Goal: Find specific page/section: Find specific page/section

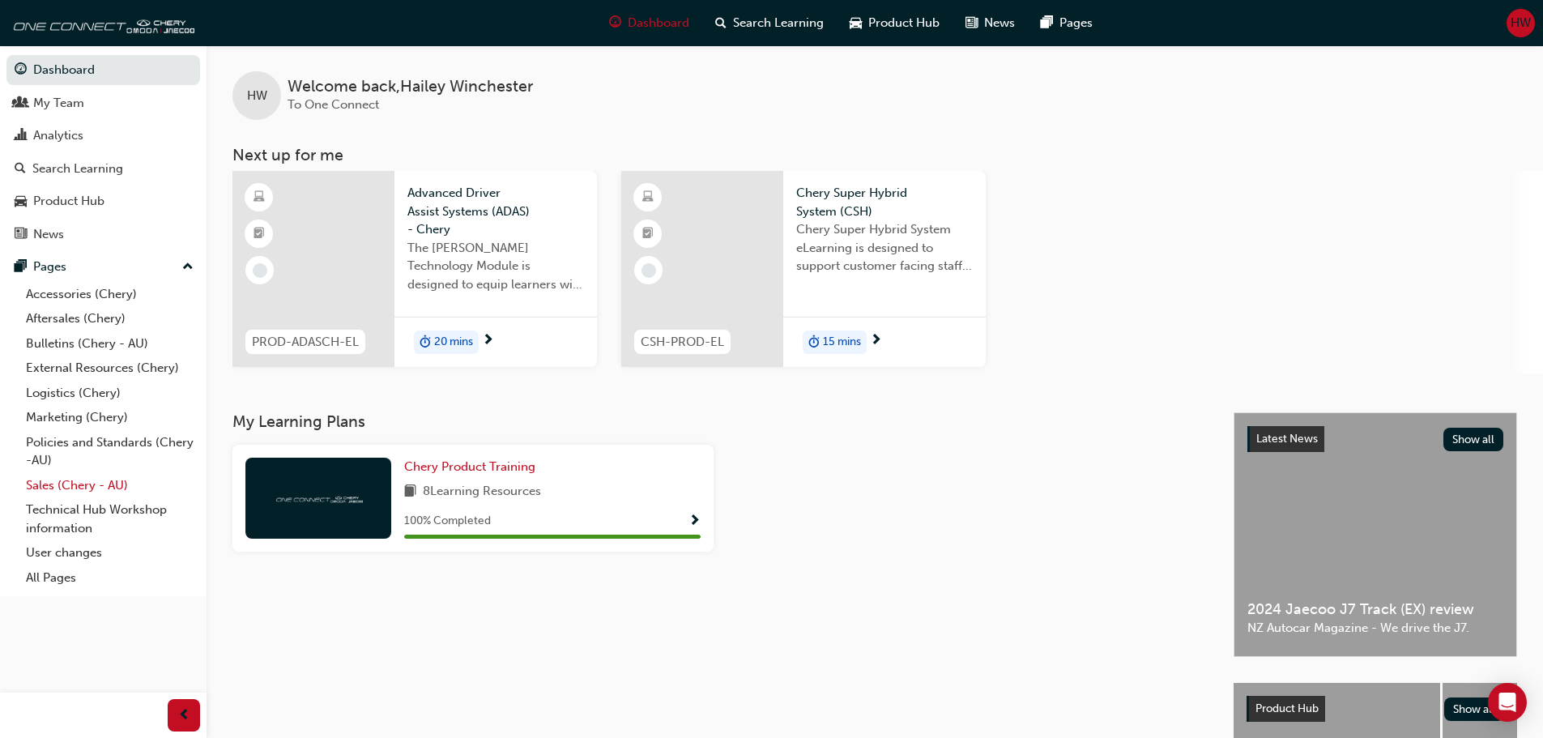
click at [75, 484] on link "Sales (Chery - AU)" at bounding box center [109, 485] width 181 height 25
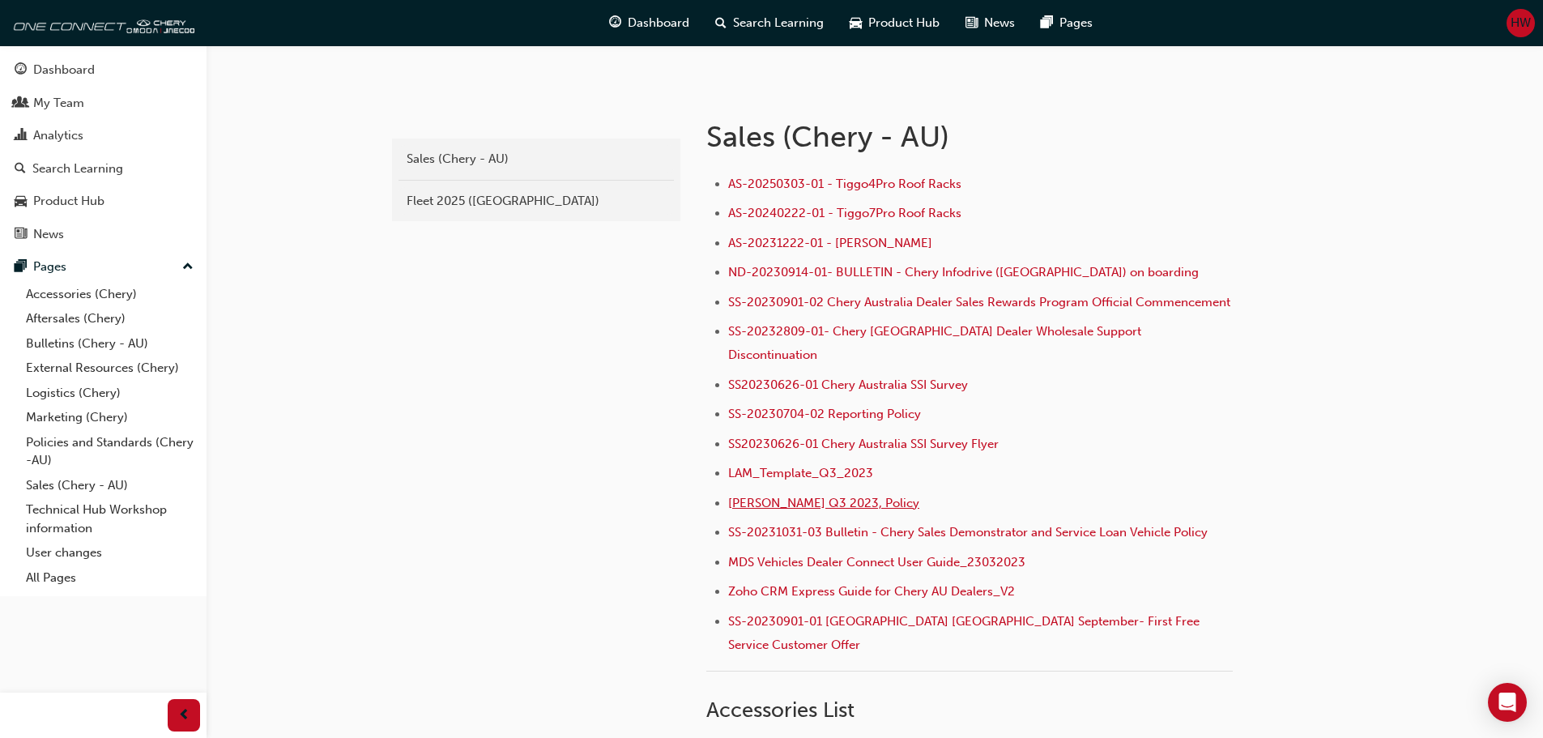
scroll to position [324, 0]
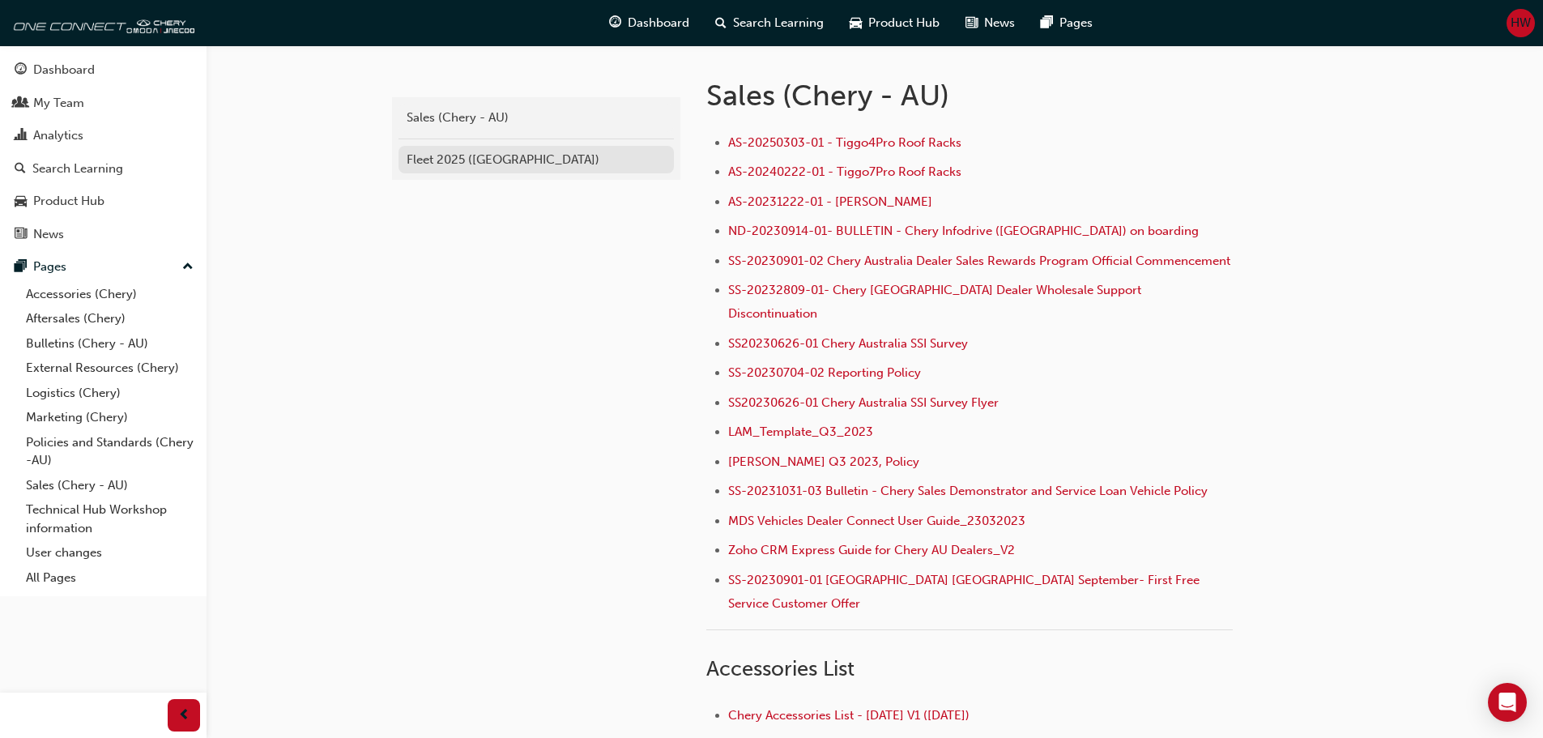
click at [446, 158] on div "Fleet 2025 ([GEOGRAPHIC_DATA])" at bounding box center [536, 160] width 259 height 19
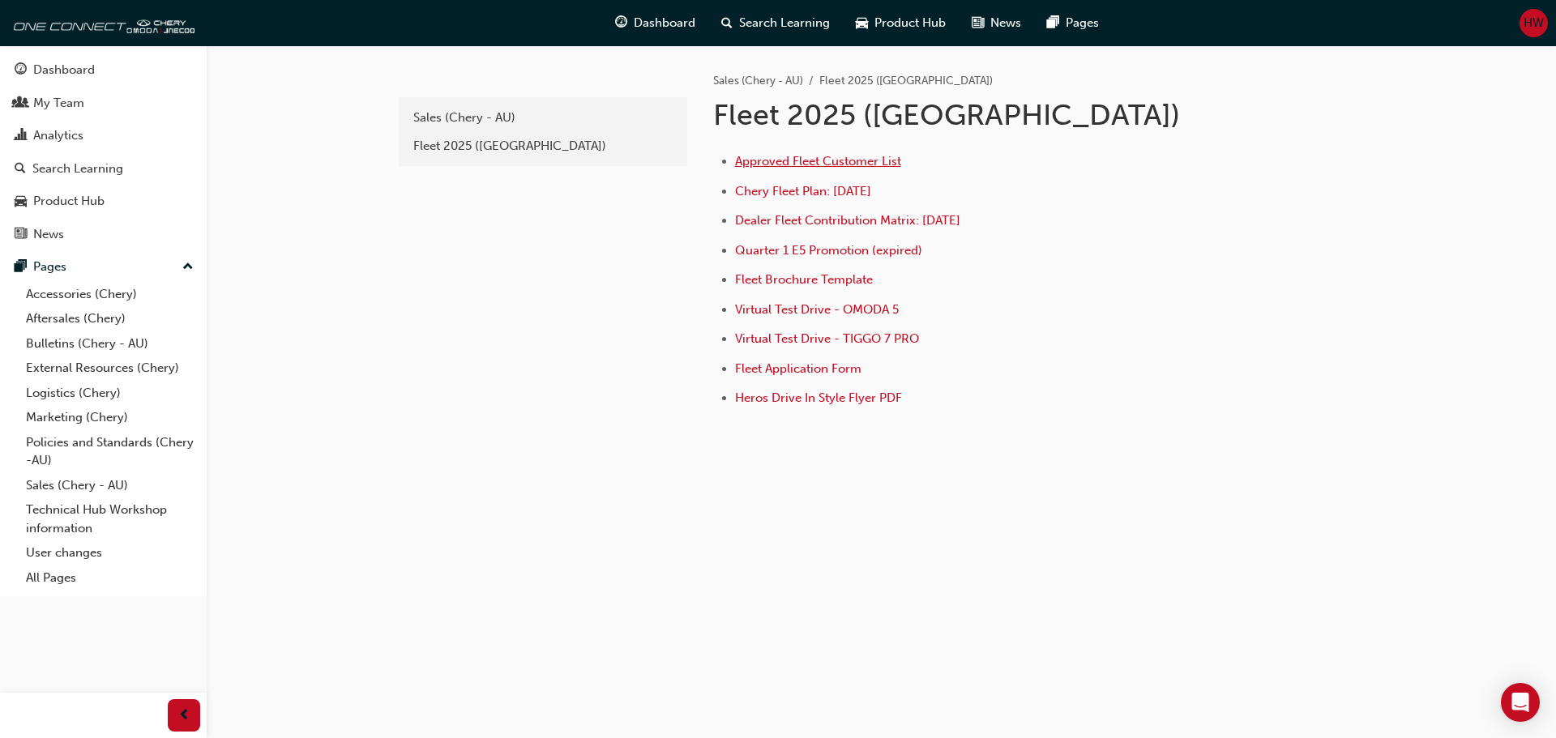
click at [804, 156] on span "Approved Fleet Customer List" at bounding box center [818, 161] width 166 height 15
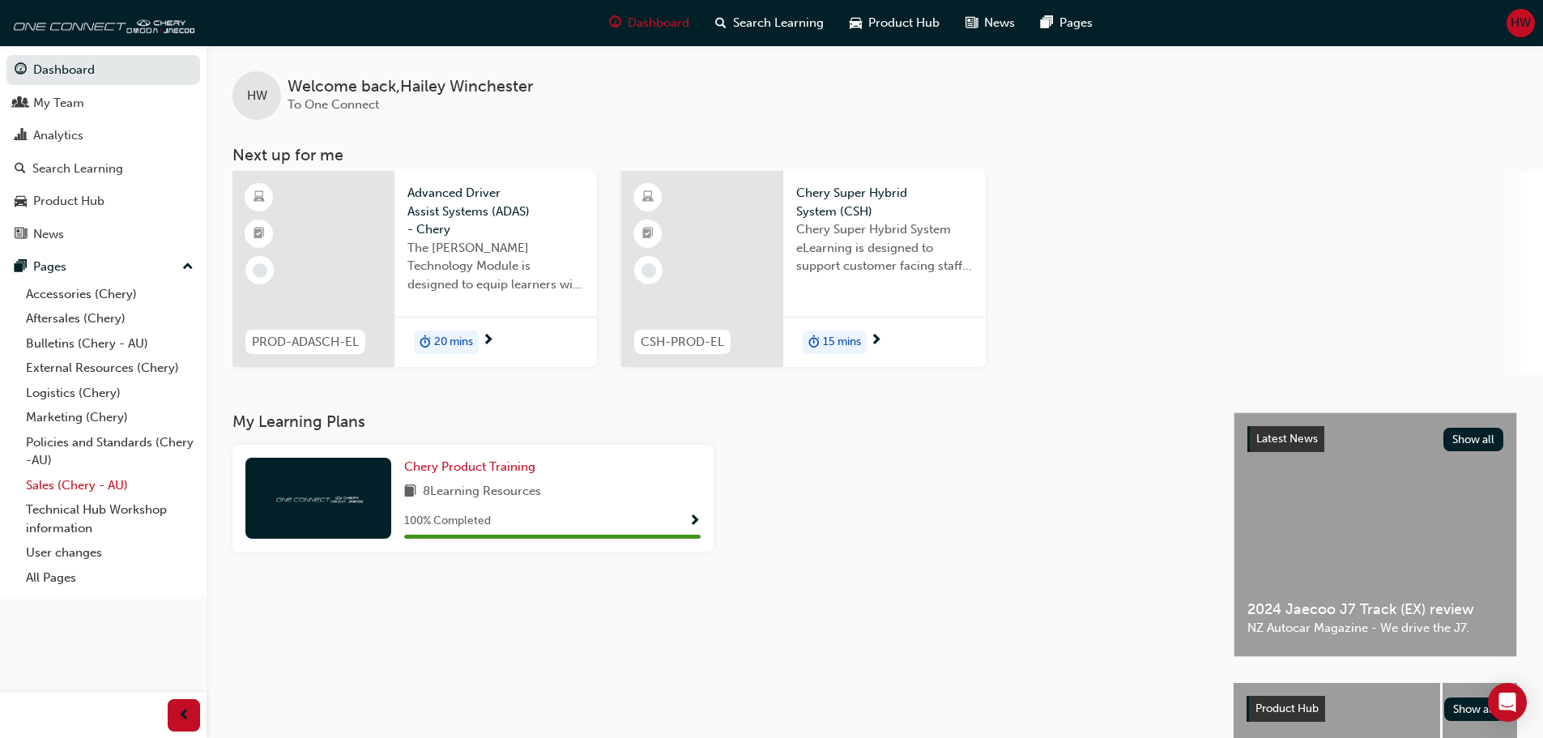
click at [98, 478] on link "Sales (Chery - AU)" at bounding box center [109, 485] width 181 height 25
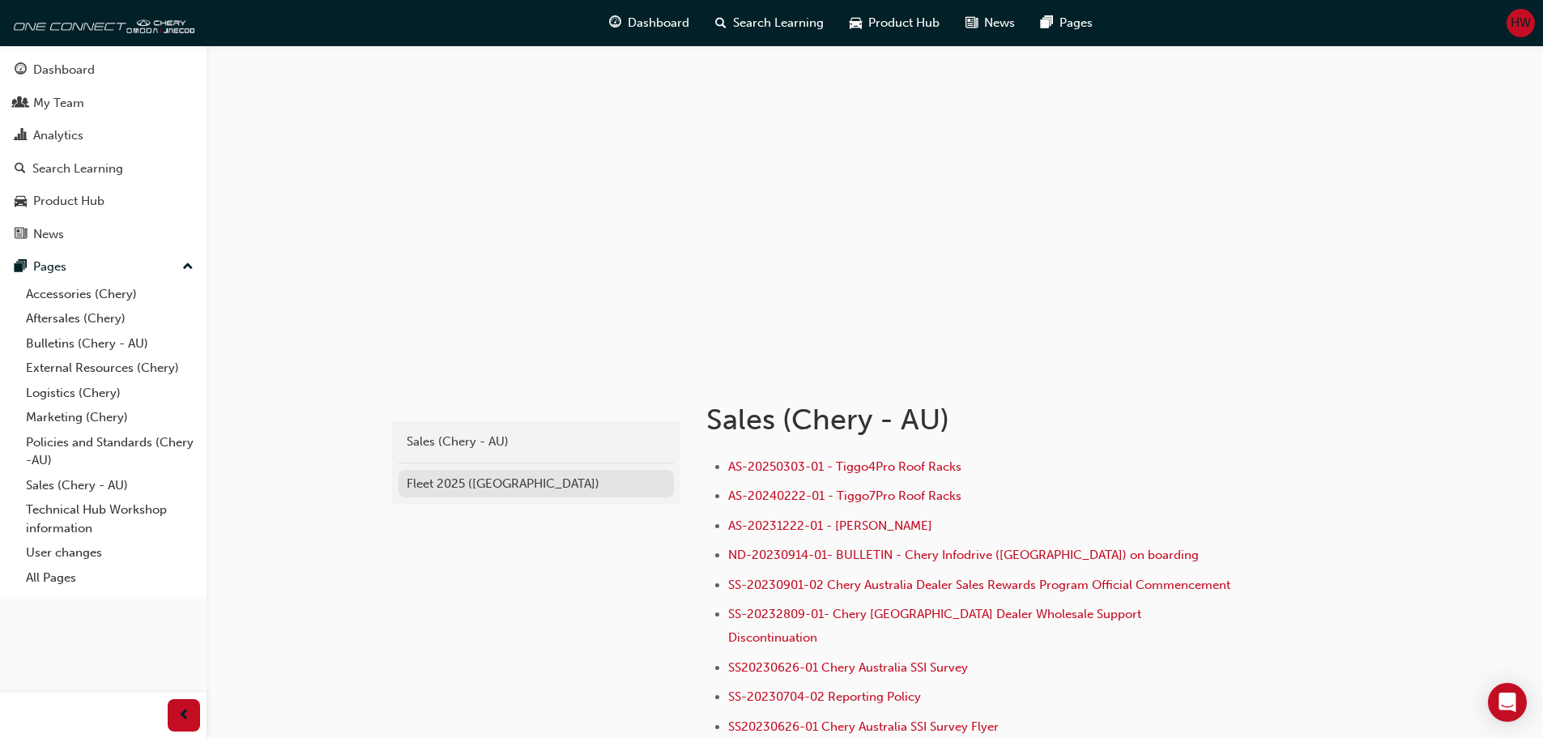
click at [621, 494] on link "Fleet 2025 ([GEOGRAPHIC_DATA])" at bounding box center [536, 484] width 275 height 28
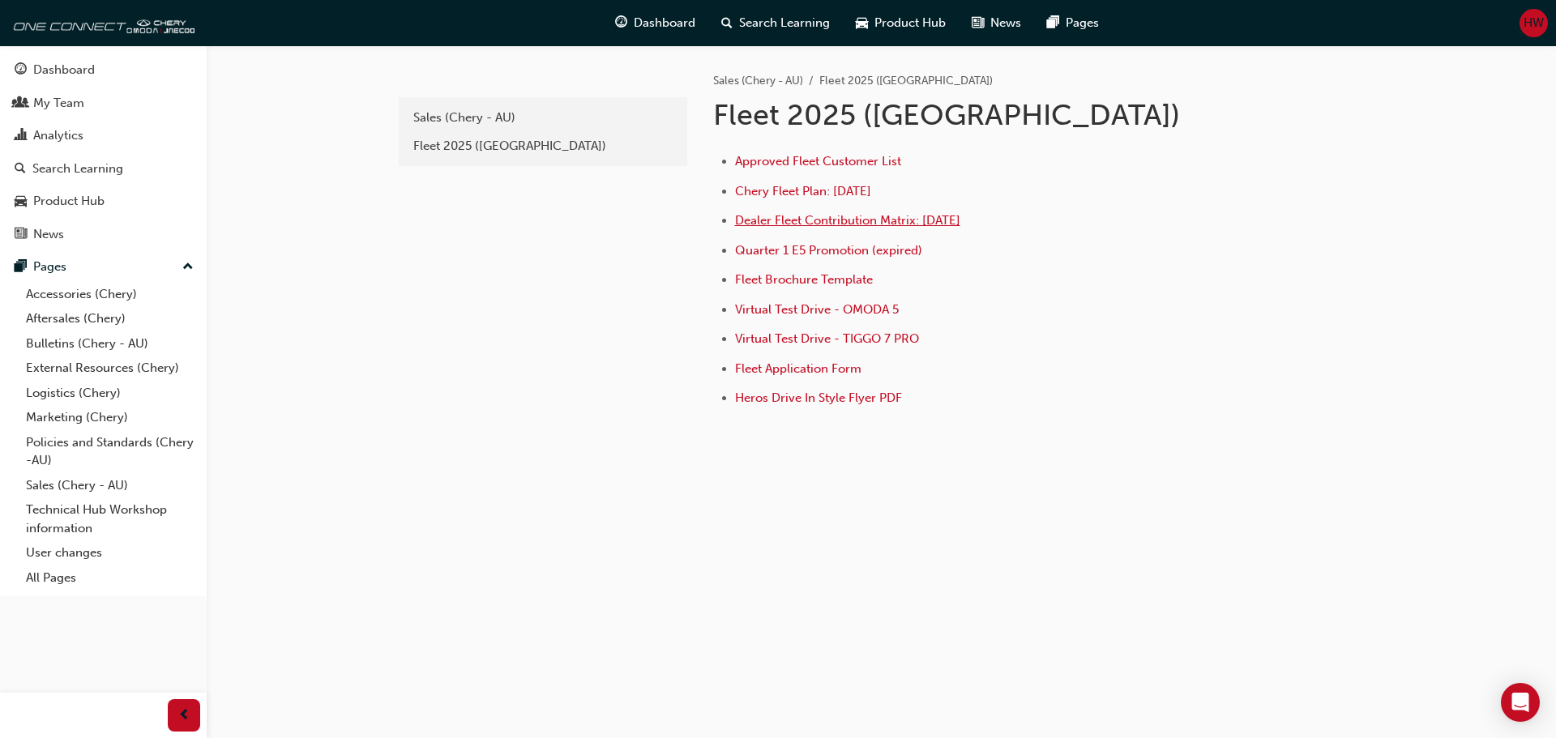
click at [896, 220] on span "Dealer Fleet Contribution Matrix: [DATE]" at bounding box center [847, 220] width 225 height 15
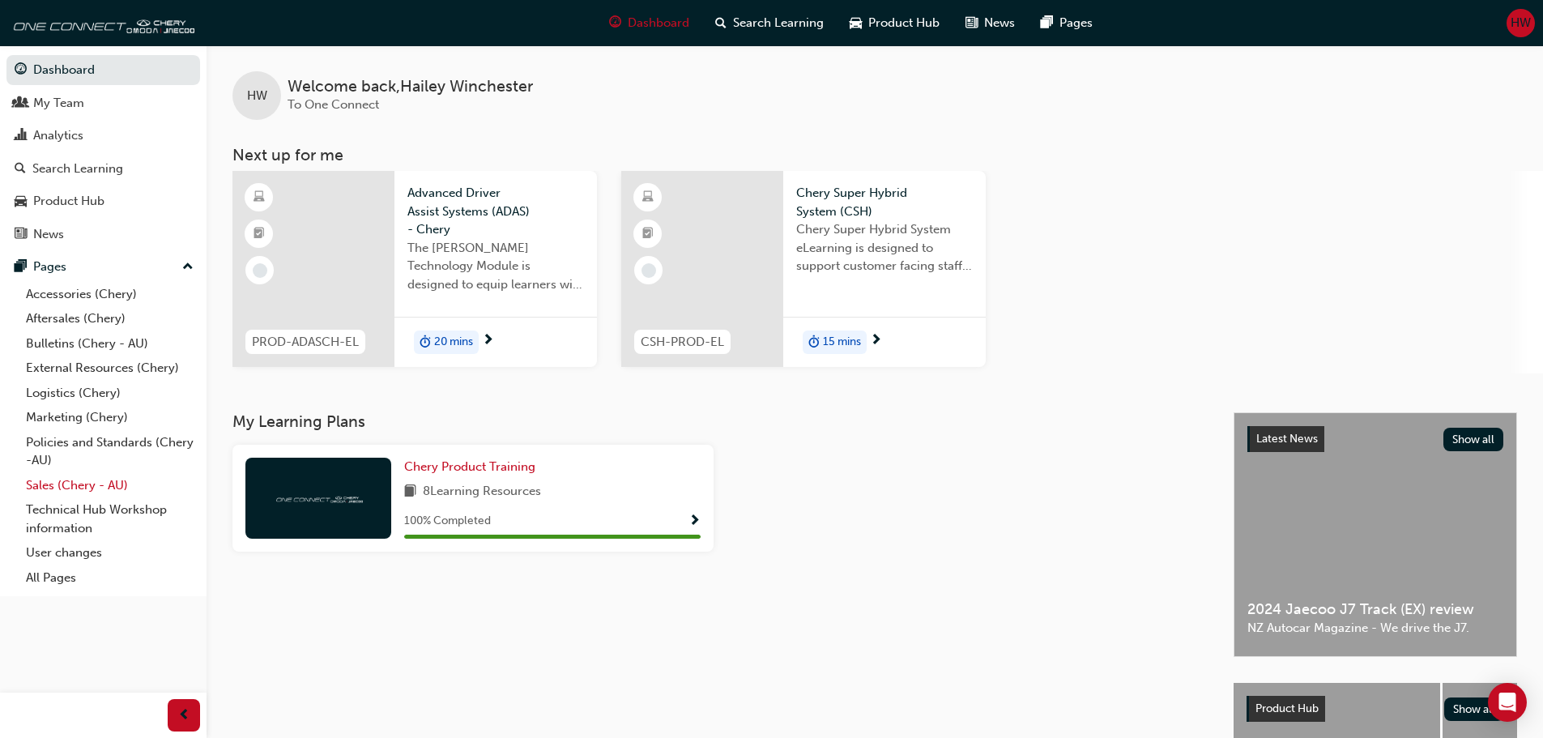
drag, startPoint x: 64, startPoint y: 489, endPoint x: 75, endPoint y: 489, distance: 10.5
click at [64, 489] on link "Sales (Chery - AU)" at bounding box center [109, 485] width 181 height 25
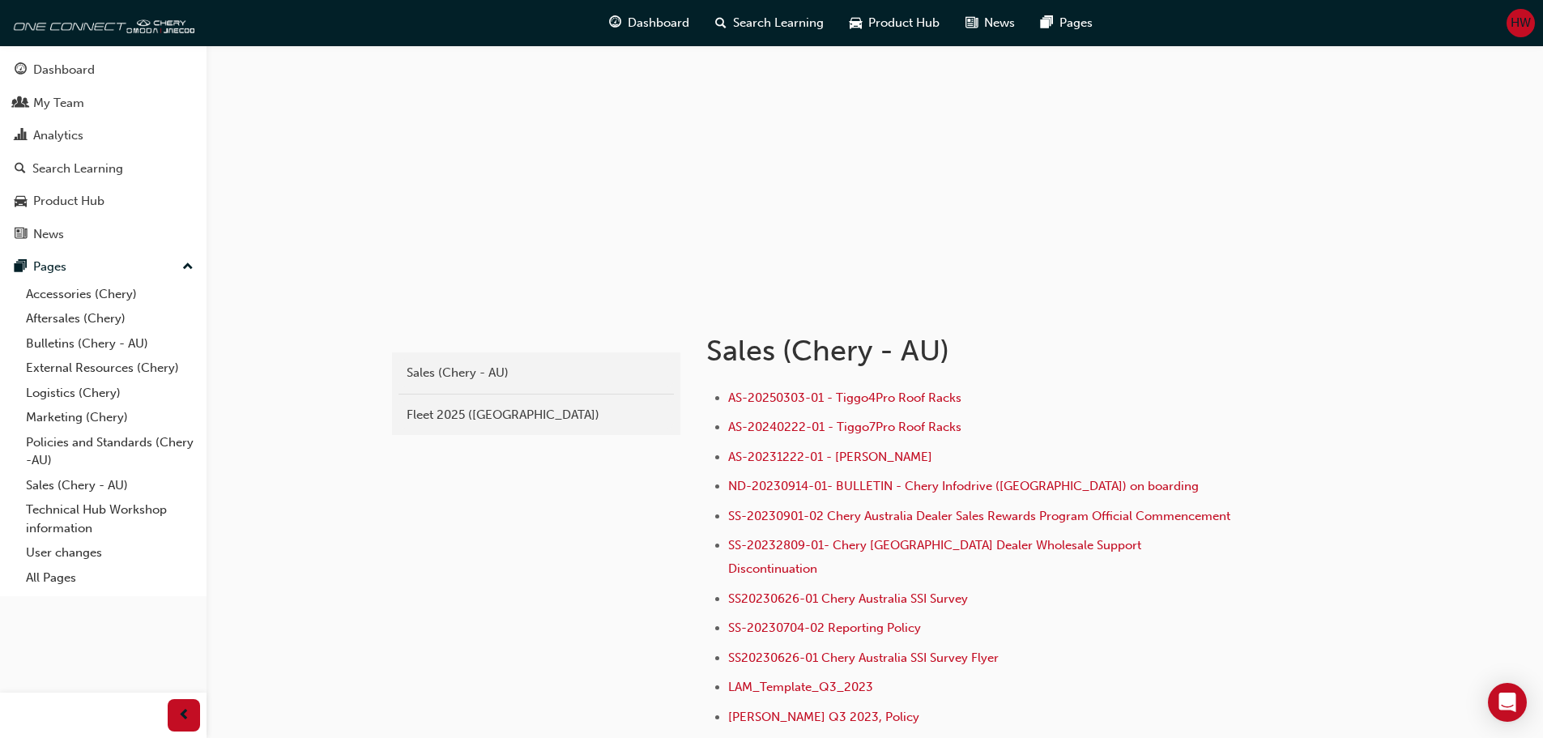
scroll to position [162, 0]
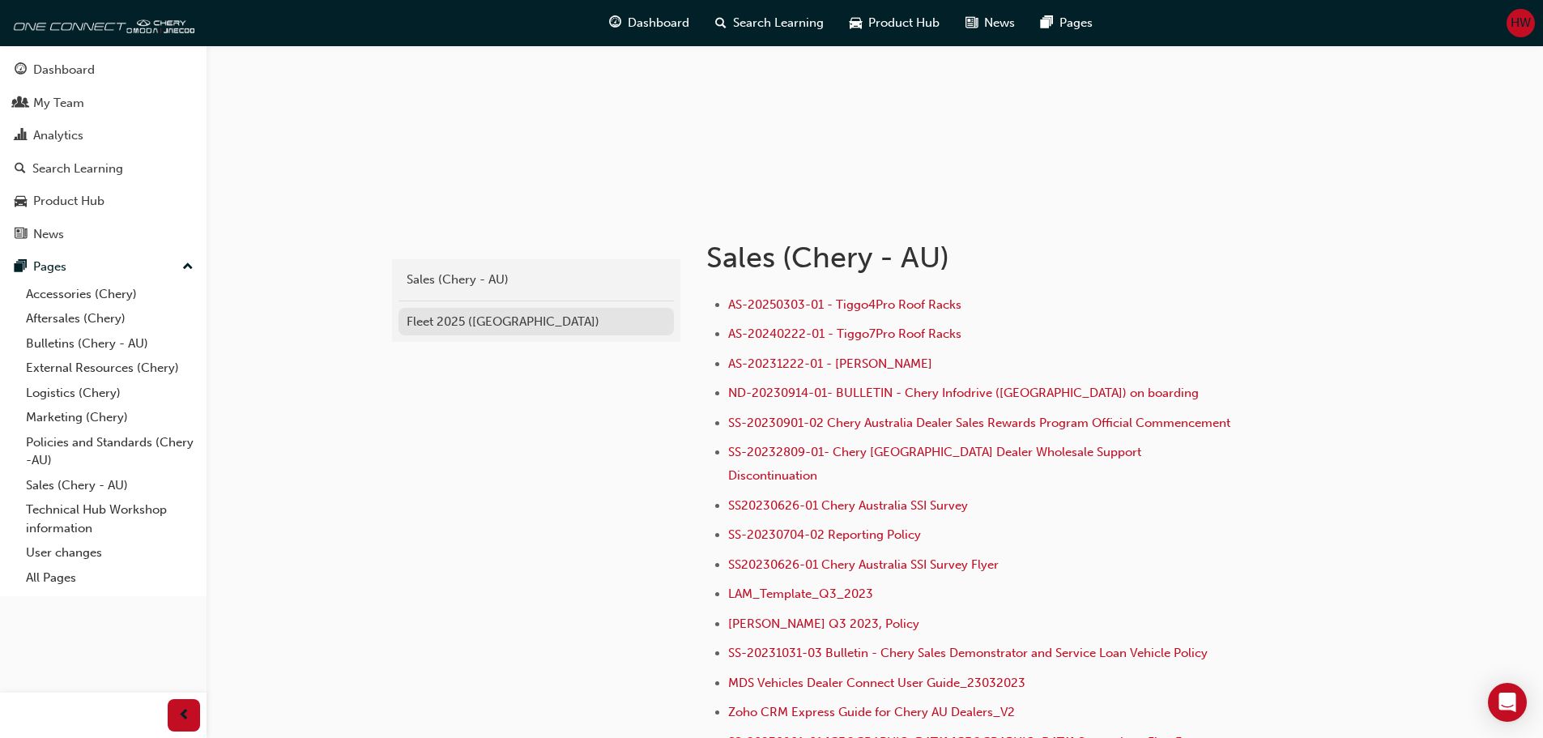
click at [535, 325] on div "Fleet 2025 ([GEOGRAPHIC_DATA])" at bounding box center [536, 322] width 259 height 19
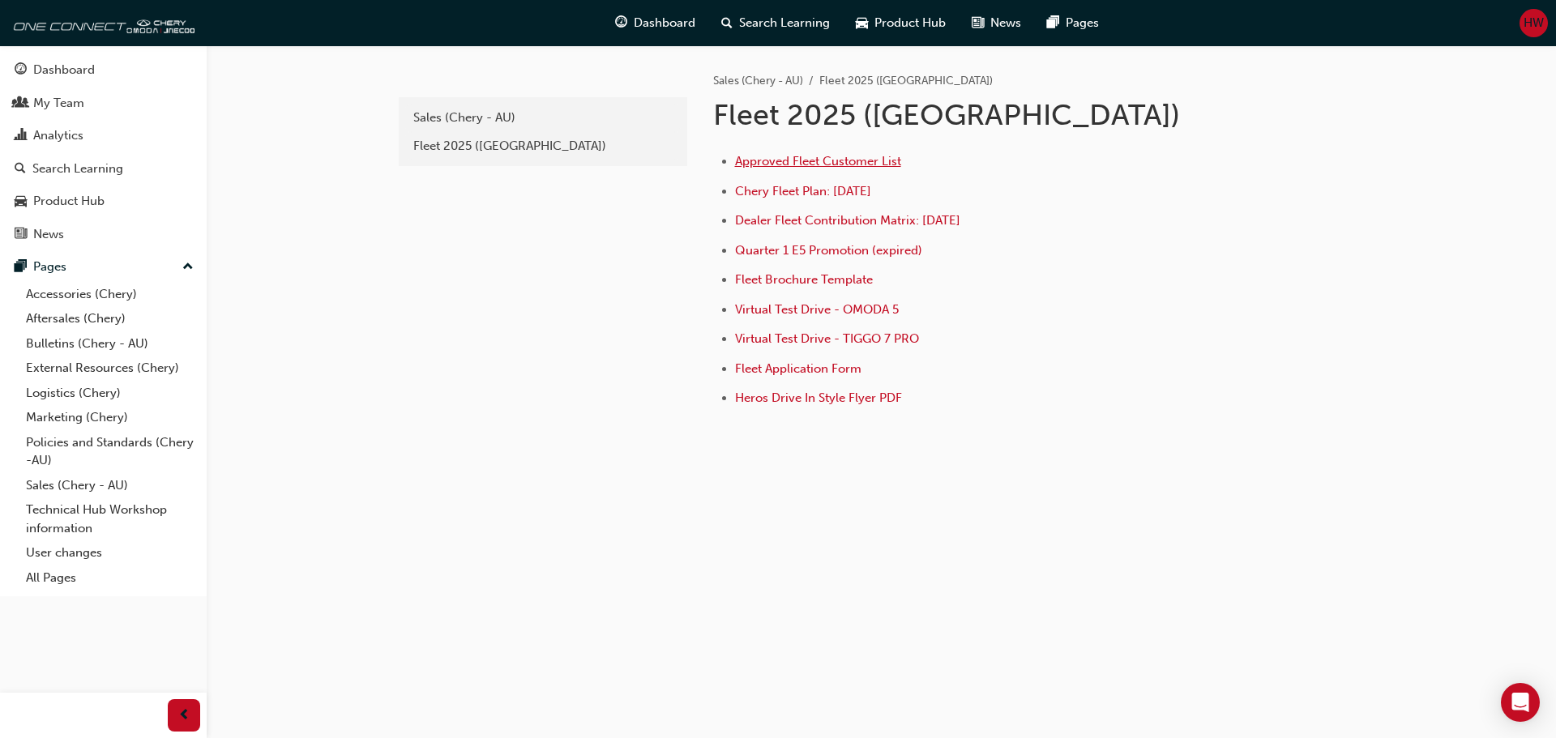
click at [833, 164] on span "Approved Fleet Customer List" at bounding box center [818, 161] width 166 height 15
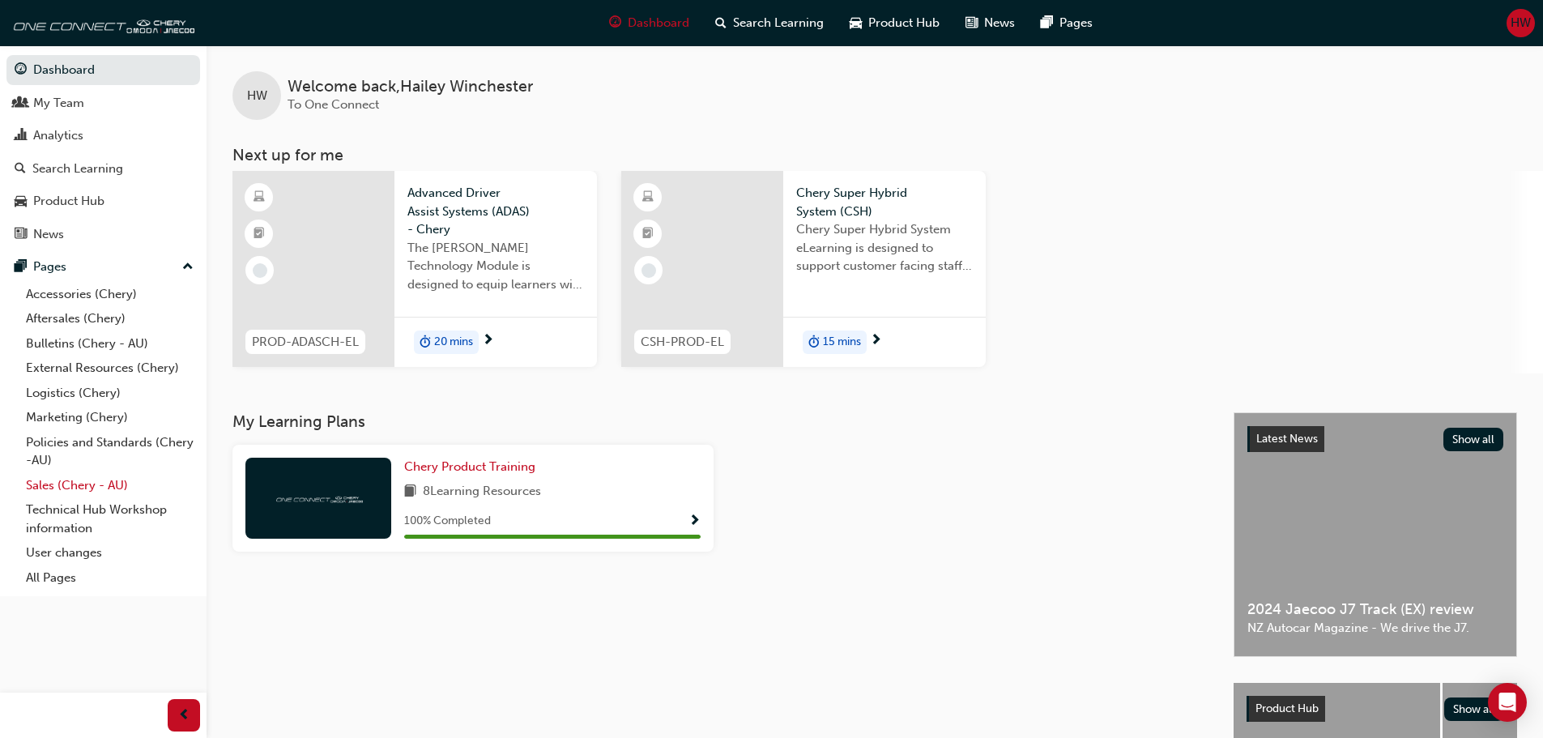
click at [98, 488] on link "Sales (Chery - AU)" at bounding box center [109, 485] width 181 height 25
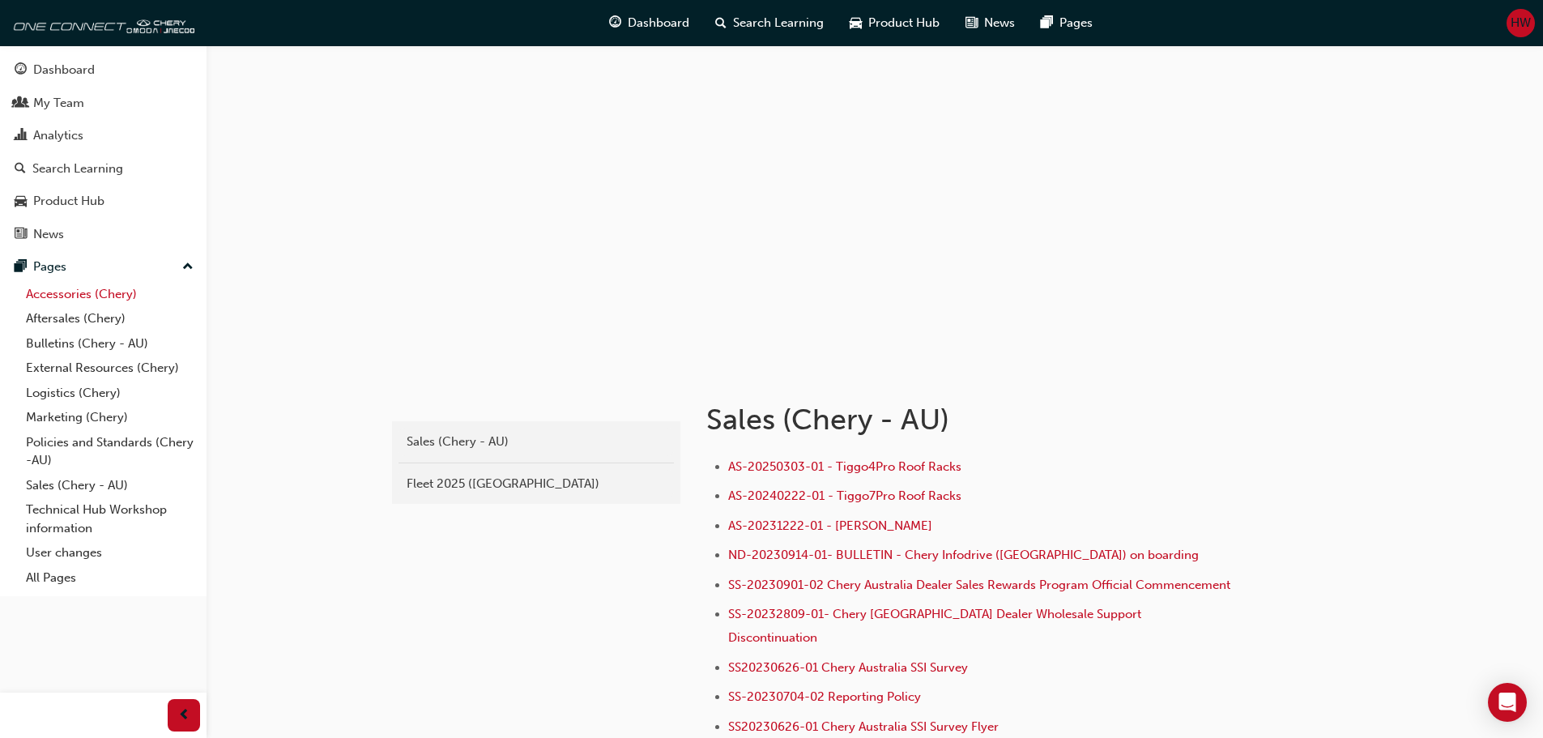
click at [62, 300] on link "Accessories (Chery)" at bounding box center [109, 294] width 181 height 25
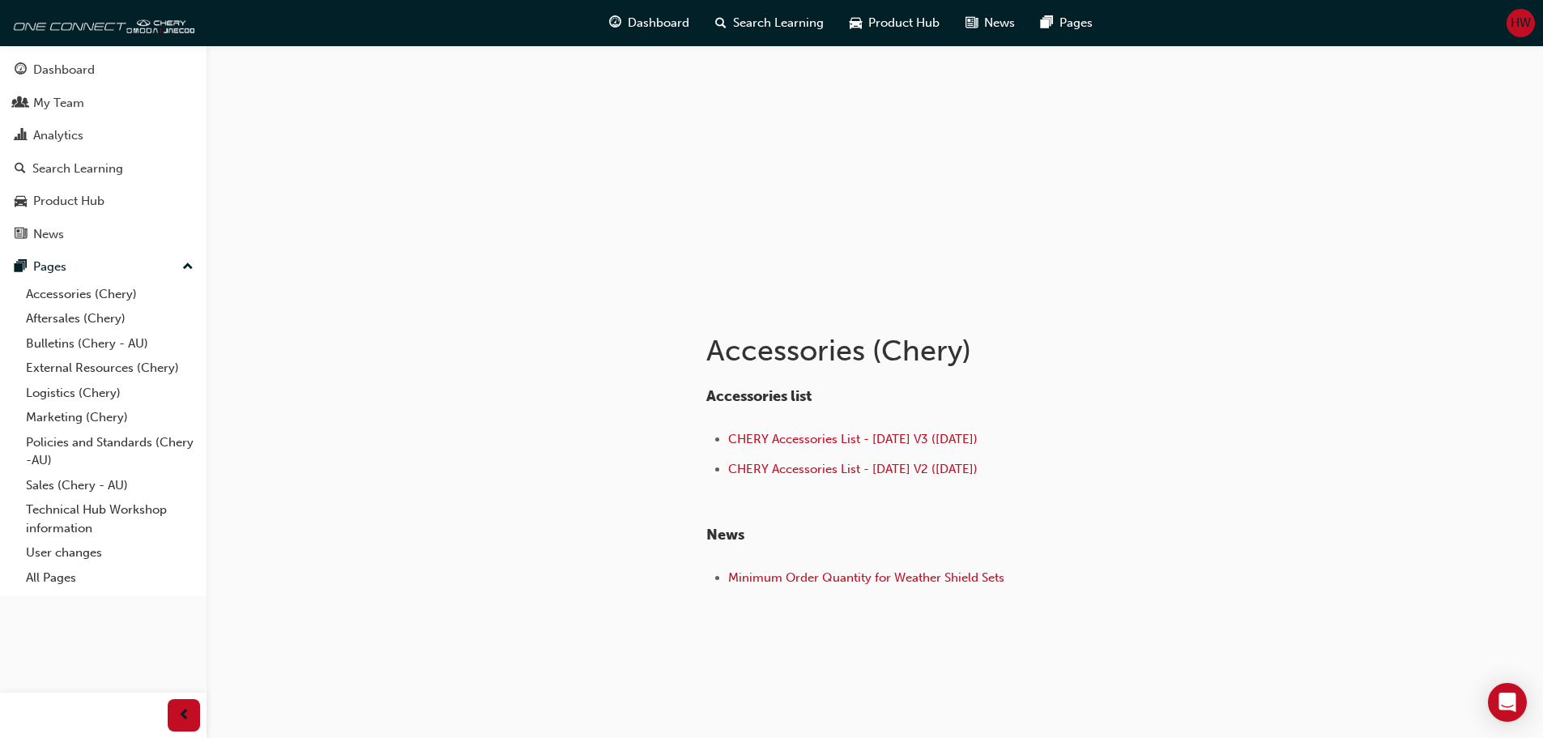
scroll to position [79, 0]
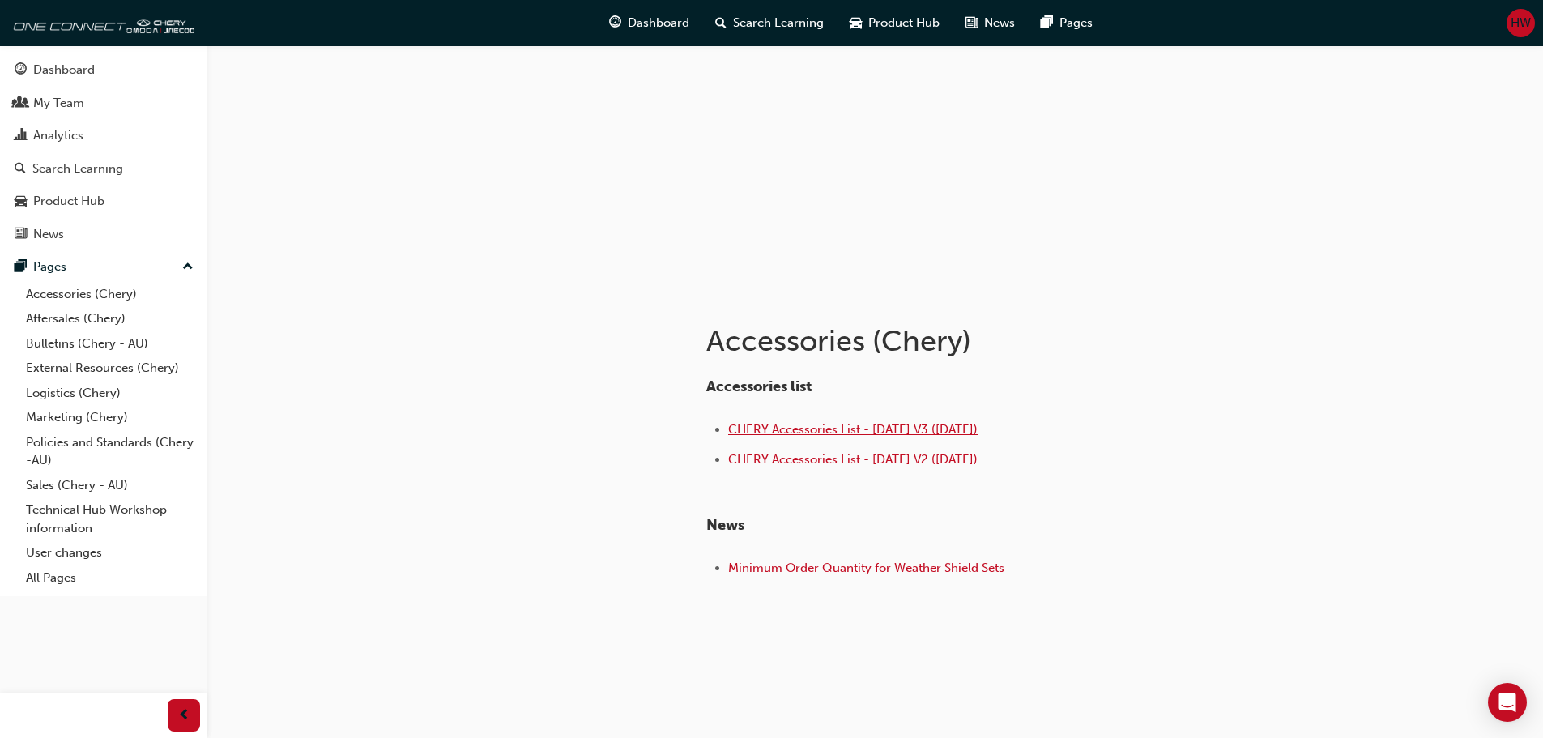
click at [864, 431] on span "CHERY Accessories List - Aug 25 V3 (18.08.25)" at bounding box center [853, 429] width 250 height 15
